Goal: Find specific page/section: Find specific page/section

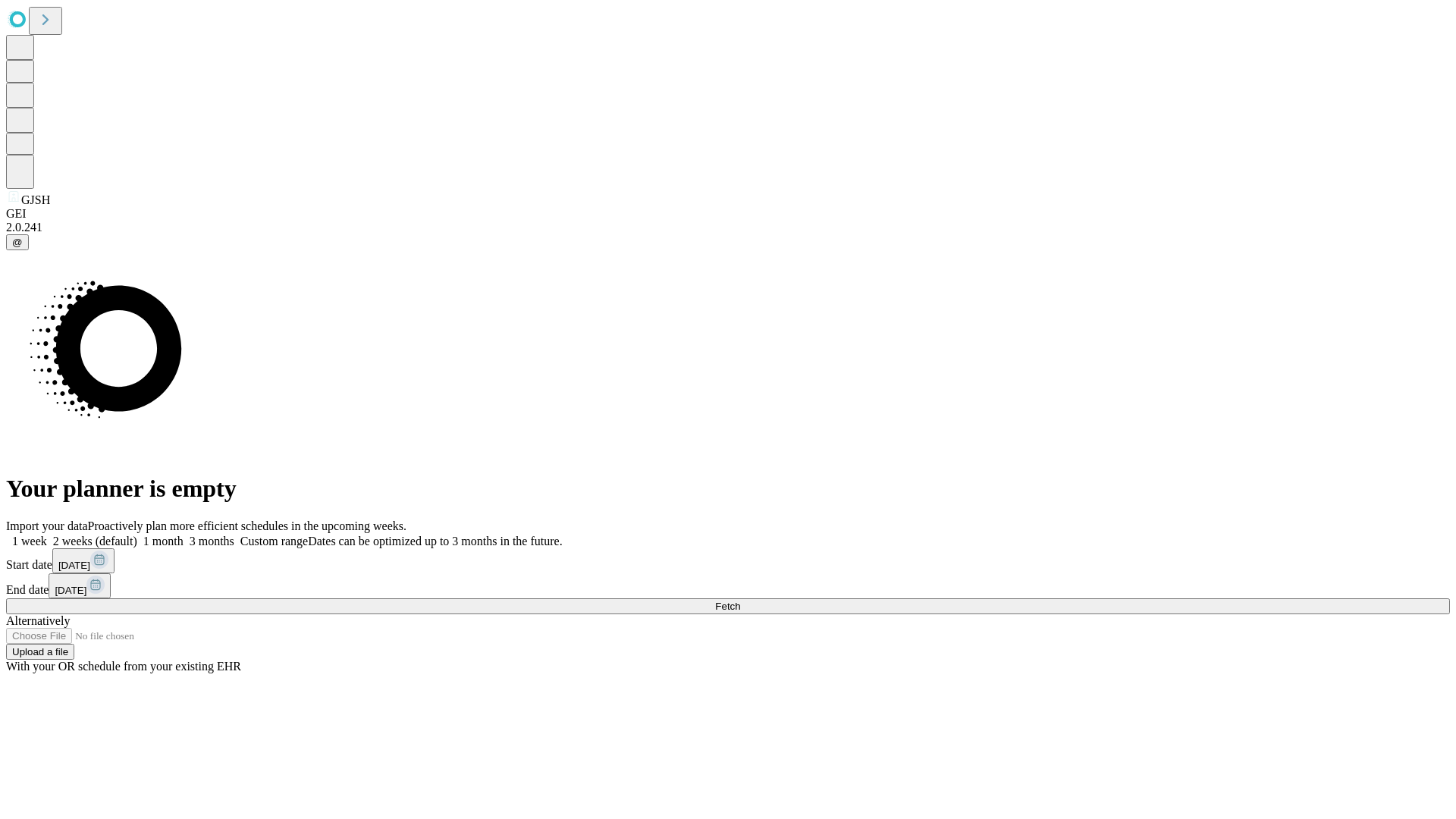
click at [740, 601] on span "Fetch" at bounding box center [727, 606] width 25 height 11
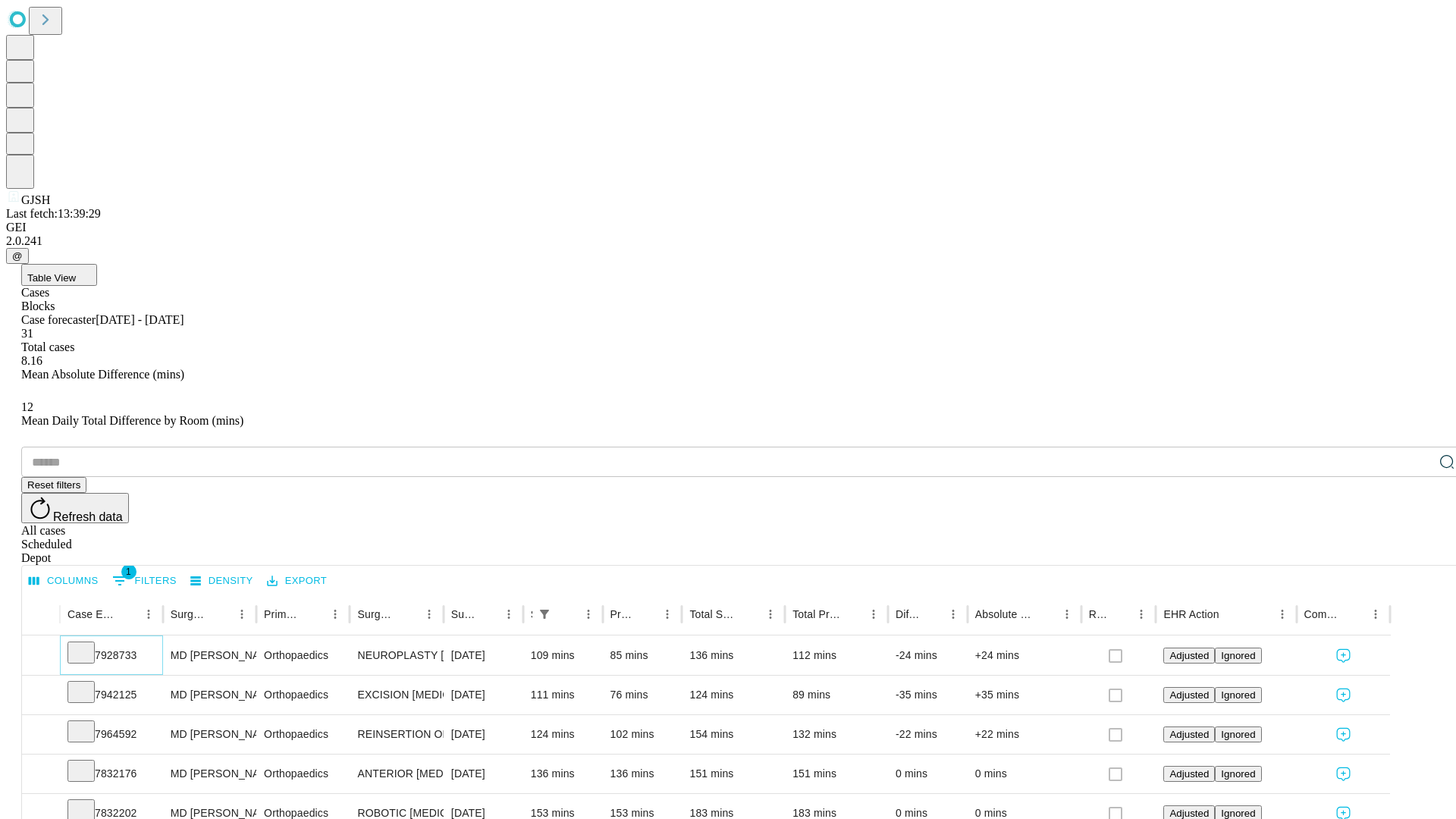
click at [88, 644] on icon at bounding box center [82, 652] width 15 height 15
